Goal: Information Seeking & Learning: Learn about a topic

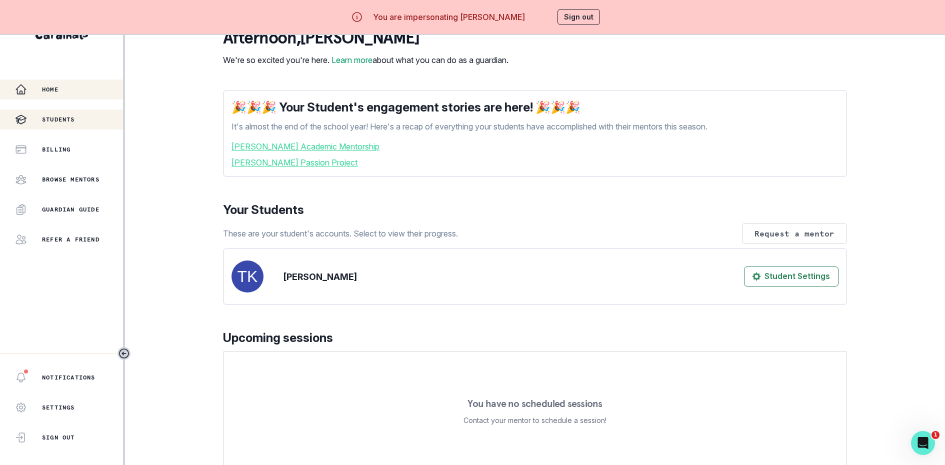
click at [83, 120] on div "Students" at bounding box center [69, 119] width 108 height 12
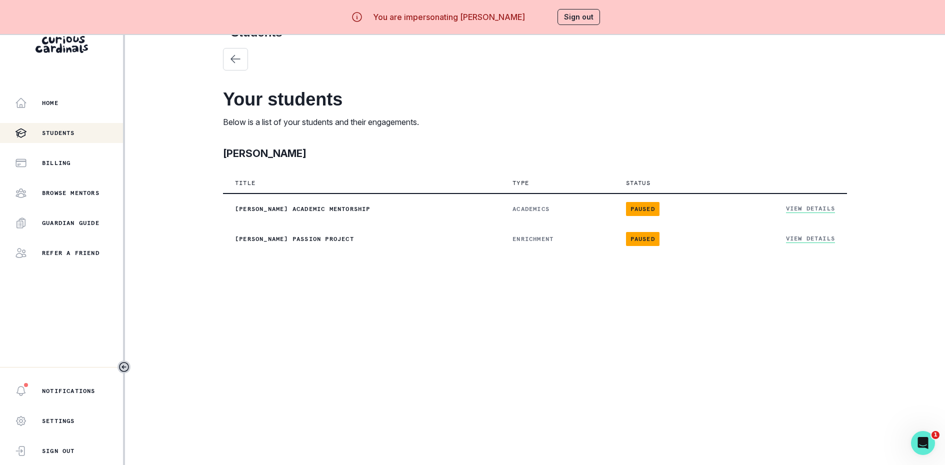
scroll to position [35, 0]
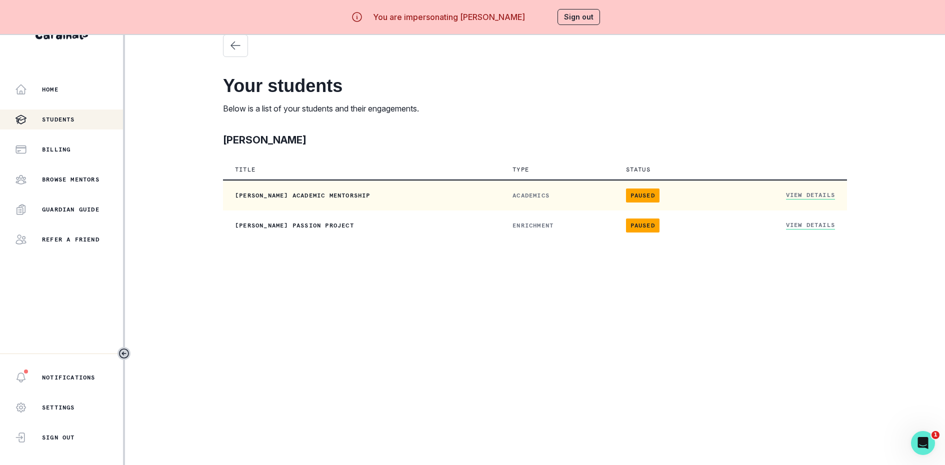
click at [818, 193] on link "View Details" at bounding box center [810, 195] width 49 height 8
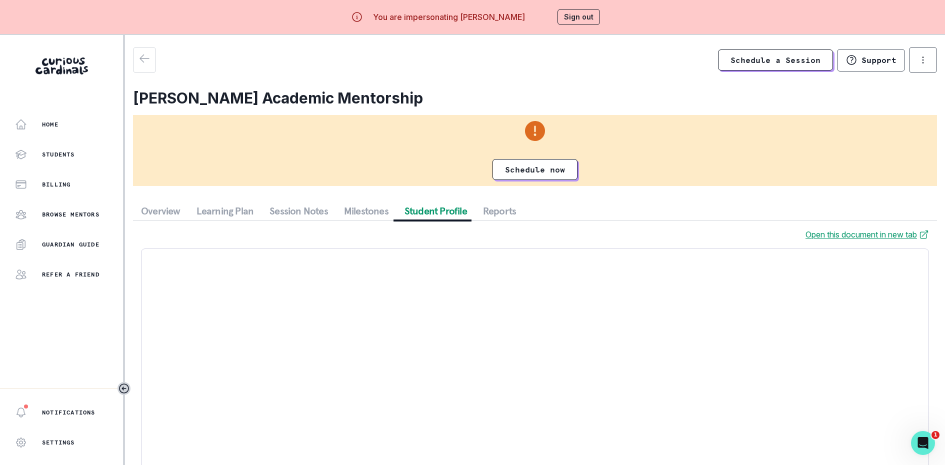
click at [433, 212] on button "Student Profile" at bounding box center [435, 211] width 78 height 18
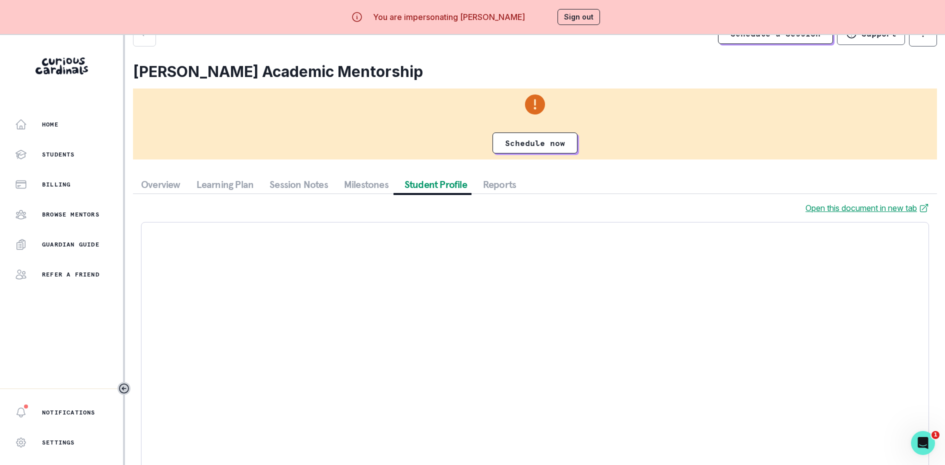
scroll to position [35, 0]
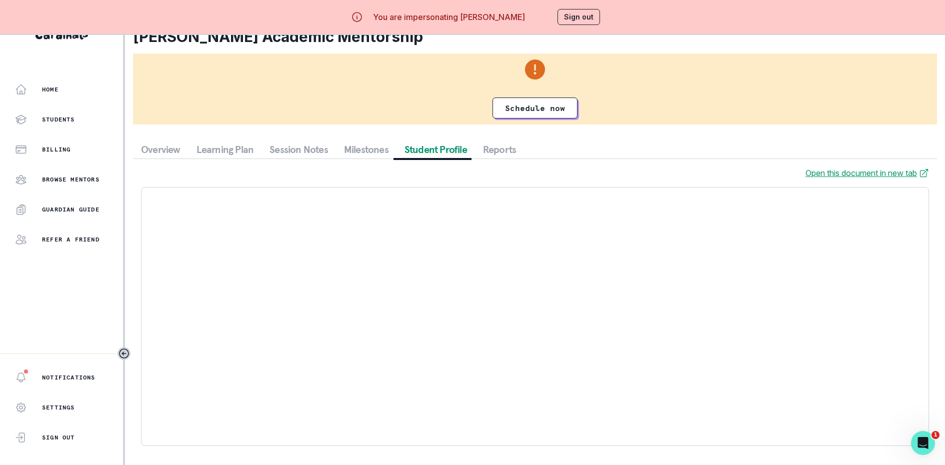
click at [824, 171] on link "Open this document in new tab" at bounding box center [866, 173] width 123 height 12
click at [594, 17] on button "Sign out" at bounding box center [578, 17] width 42 height 16
